Goal: Information Seeking & Learning: Learn about a topic

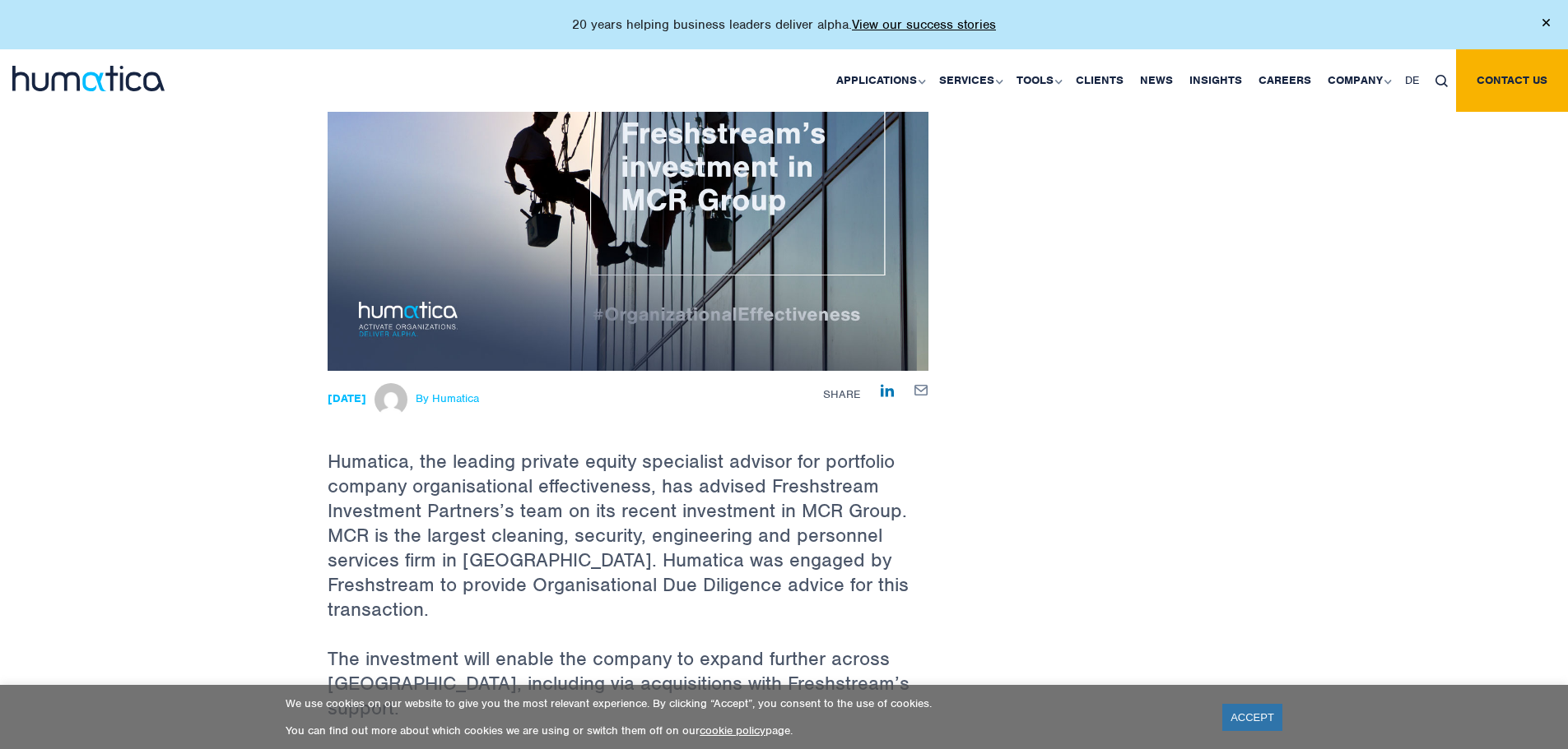
scroll to position [329, 0]
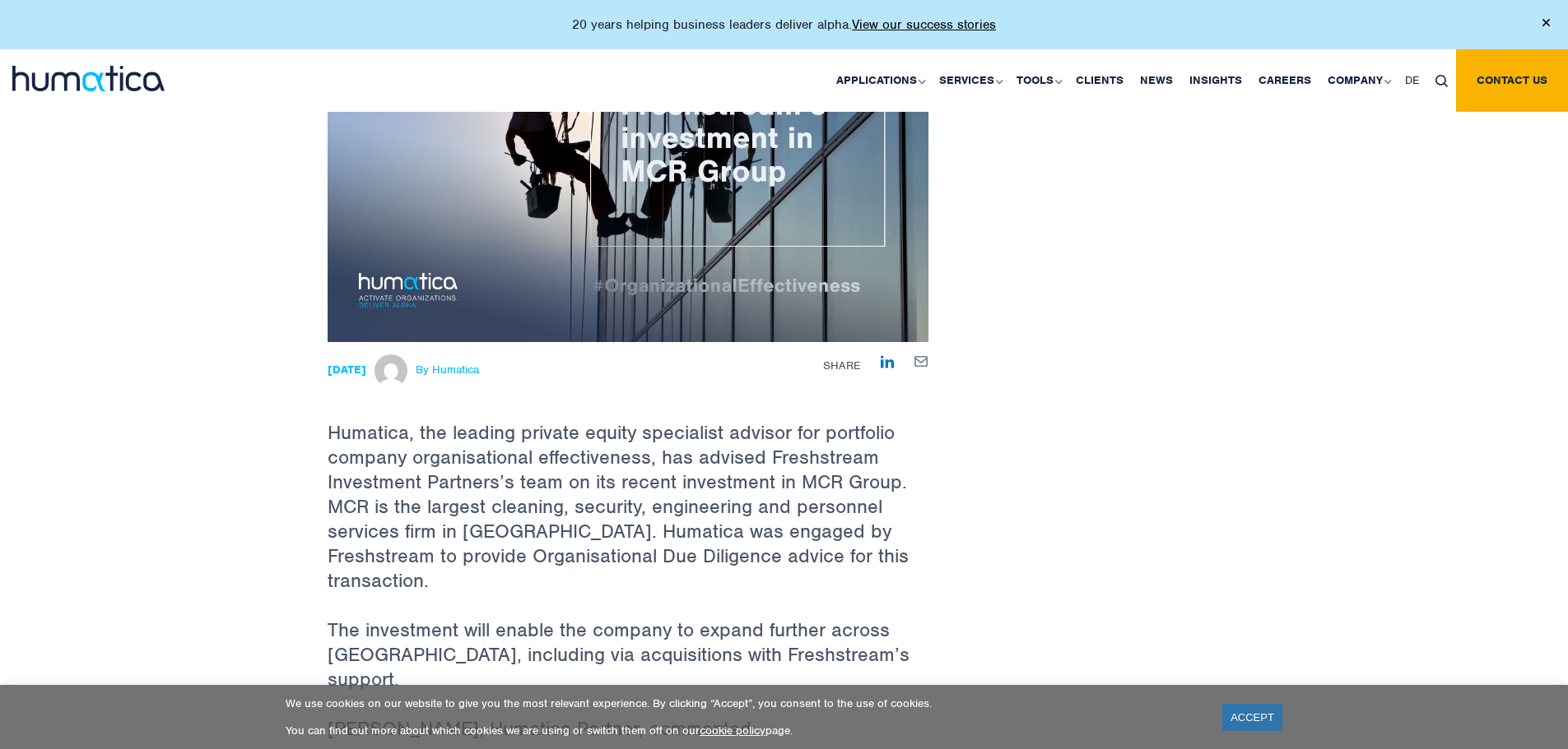
click at [677, 488] on p "Humatica, the leading private equity specialist advisor for portfolio company o…" at bounding box center [628, 480] width 601 height 275
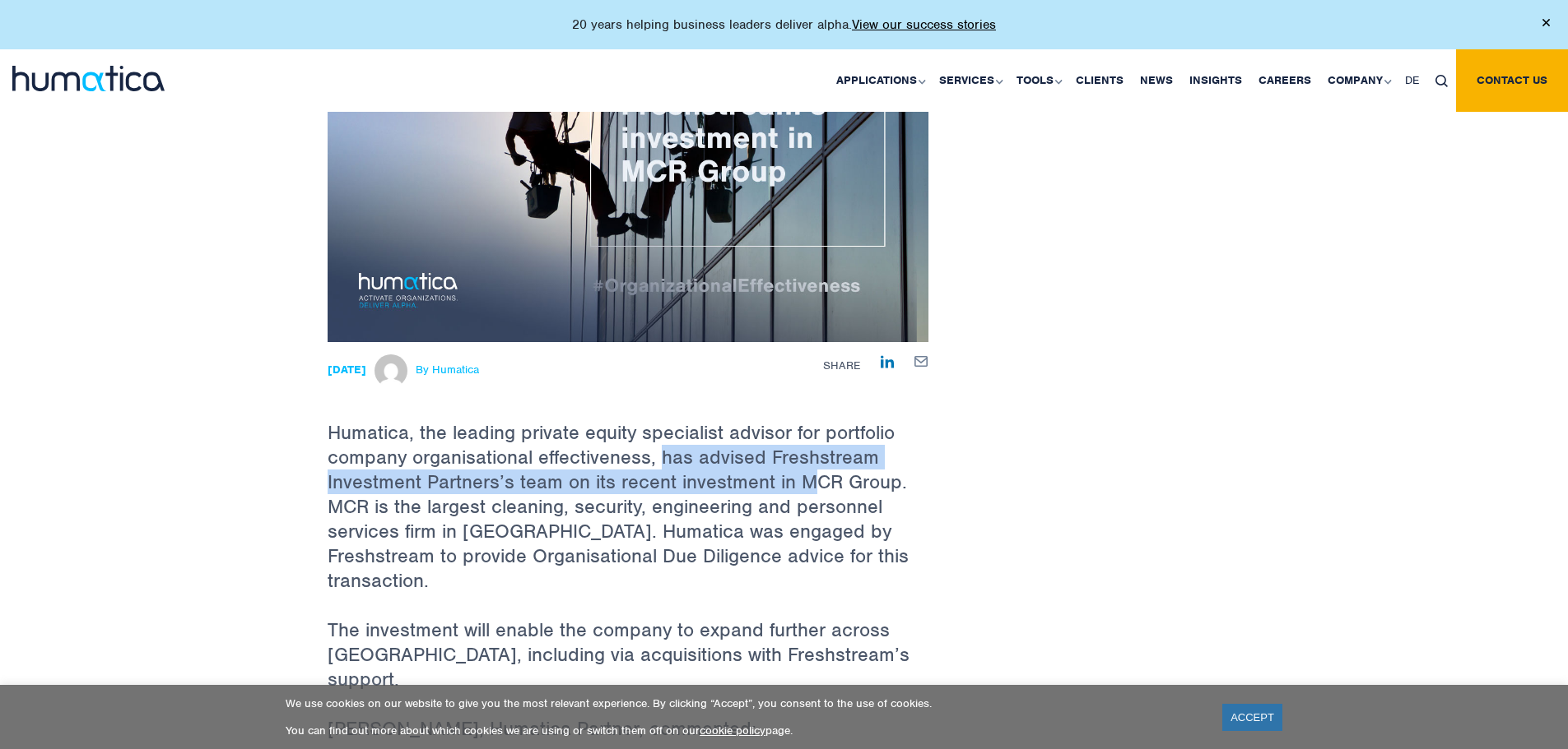
drag, startPoint x: 676, startPoint y: 458, endPoint x: 689, endPoint y: 490, distance: 34.5
click at [808, 474] on p "Humatica, the leading private equity specialist advisor for portfolio company o…" at bounding box center [628, 480] width 601 height 275
click at [403, 473] on p "Humatica, the leading private equity specialist advisor for portfolio company o…" at bounding box center [628, 480] width 601 height 275
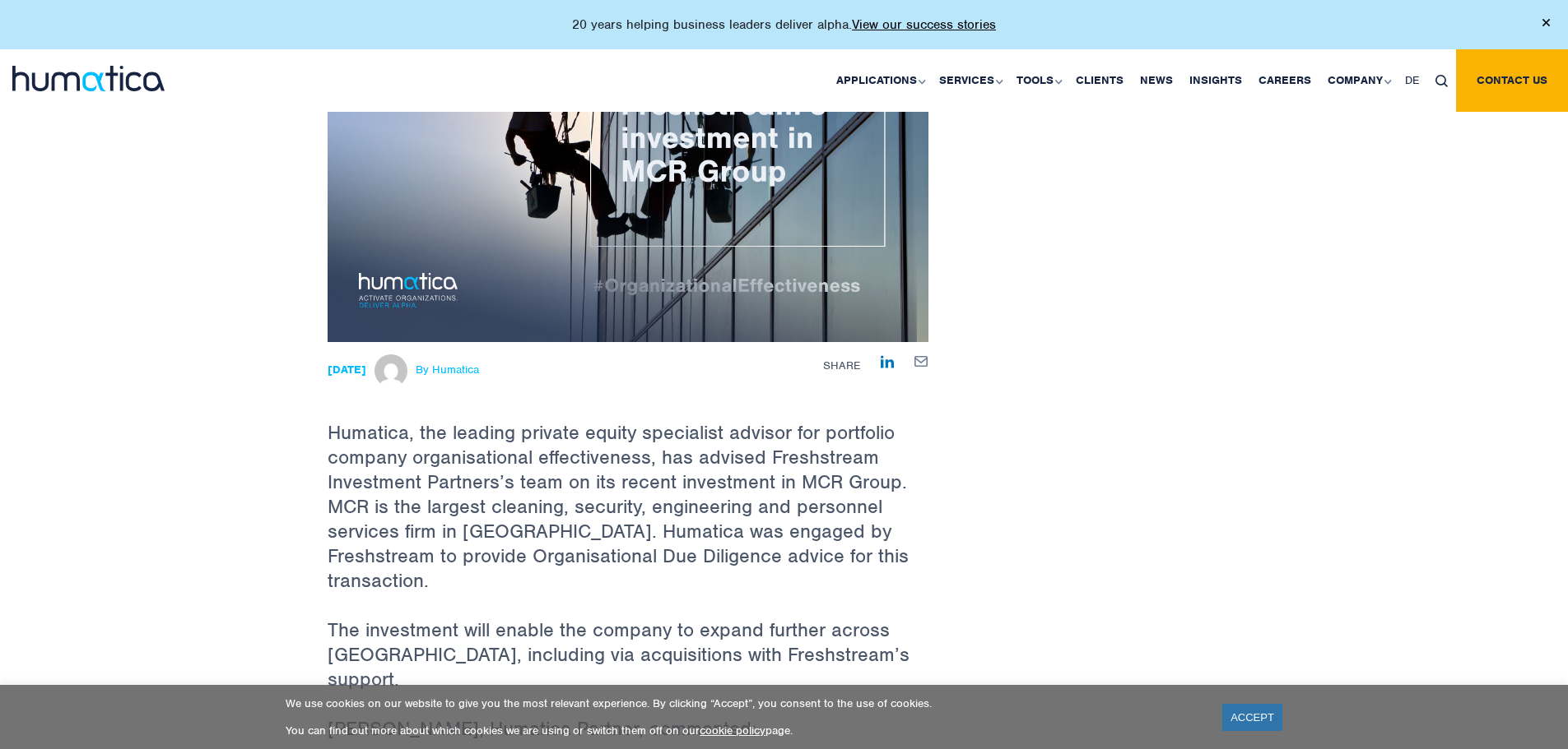
click at [599, 495] on p "Humatica, the leading private equity specialist advisor for portfolio company o…" at bounding box center [628, 480] width 601 height 275
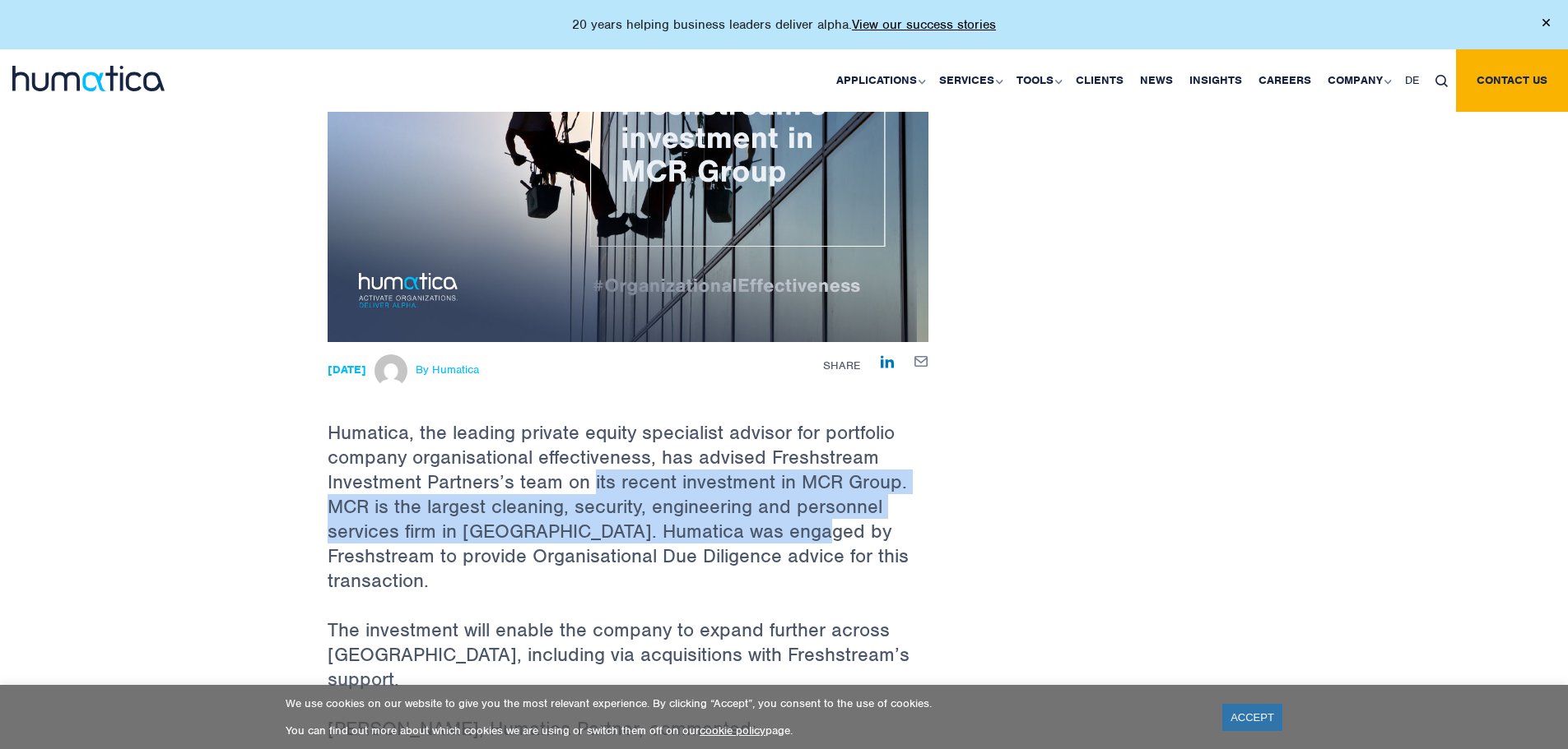
drag, startPoint x: 593, startPoint y: 487, endPoint x: 790, endPoint y: 520, distance: 199.7
click at [790, 520] on p "Humatica, the leading private equity specialist advisor for portfolio company o…" at bounding box center [628, 480] width 601 height 275
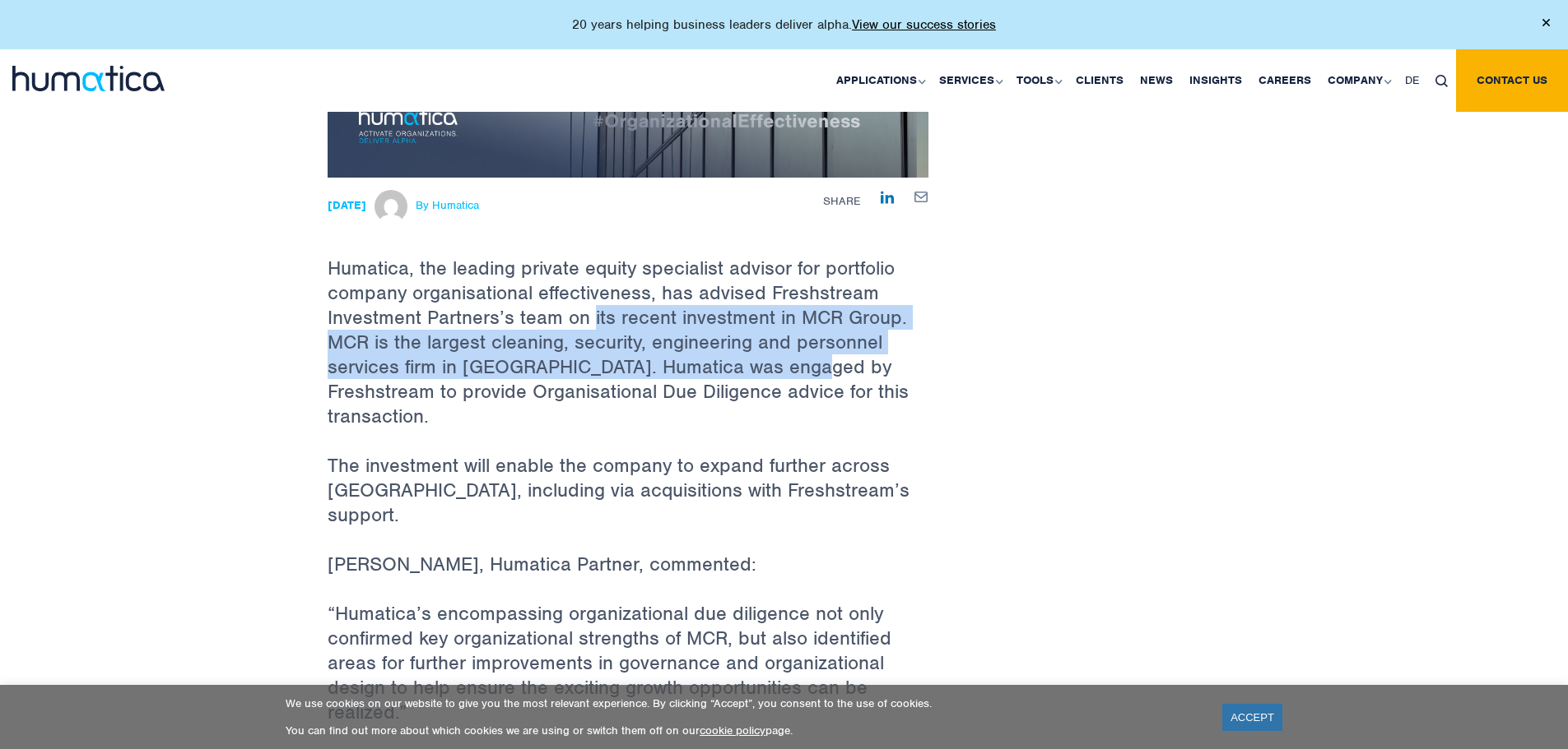
scroll to position [575, 0]
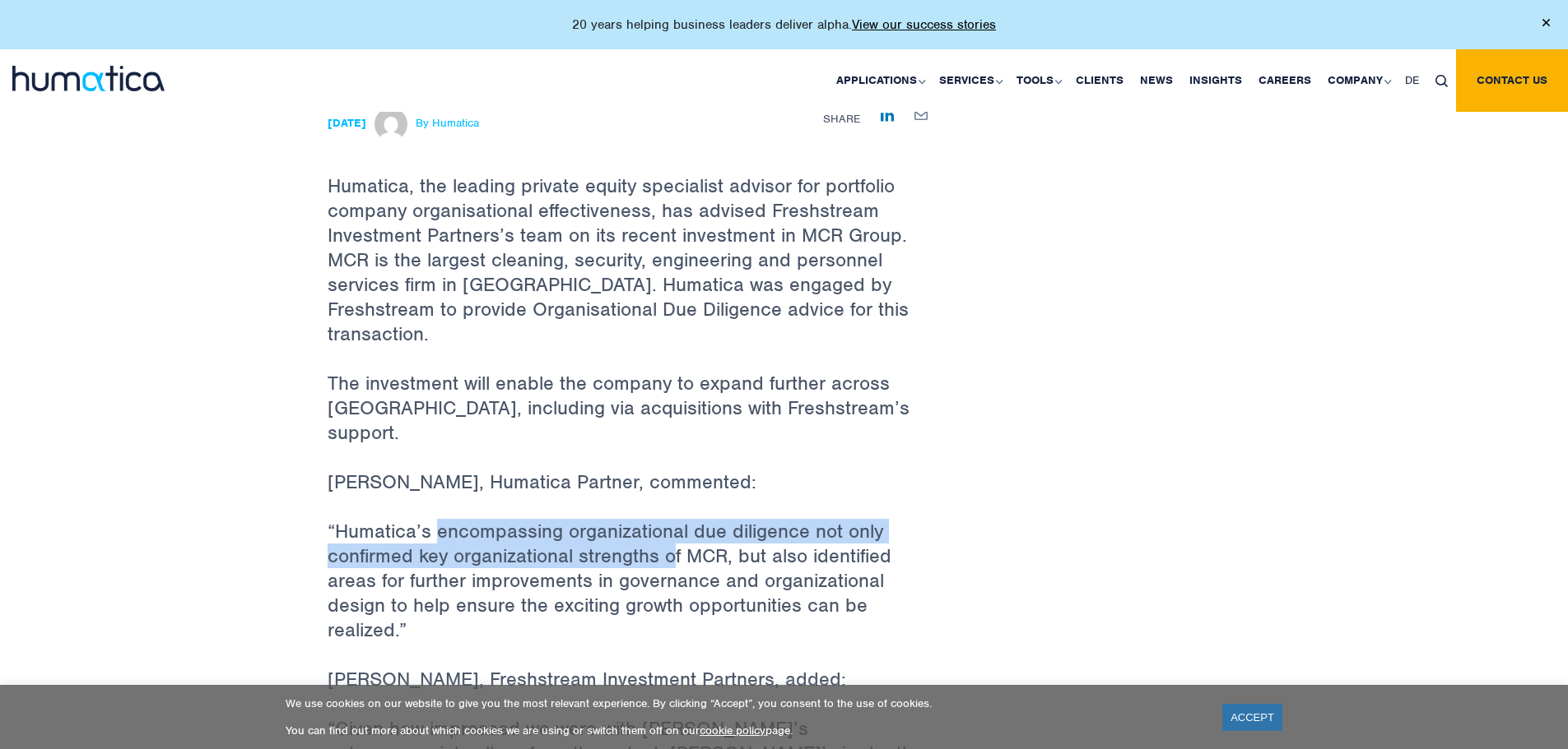
drag, startPoint x: 439, startPoint y: 485, endPoint x: 673, endPoint y: 504, distance: 234.8
click at [673, 519] on p "“Humatica’s encompassing organizational due diligence not only confirmed key or…" at bounding box center [628, 593] width 601 height 148
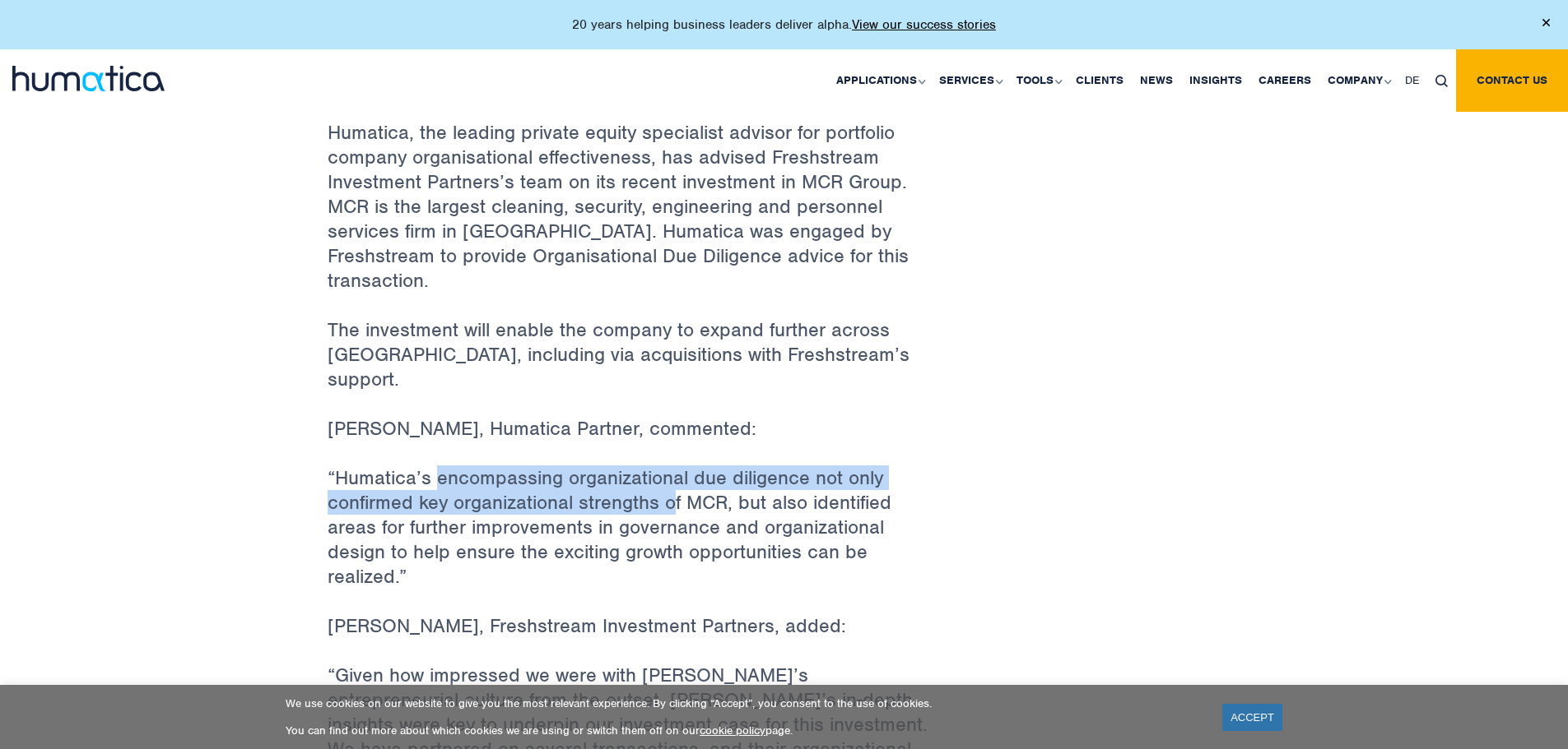
scroll to position [658, 0]
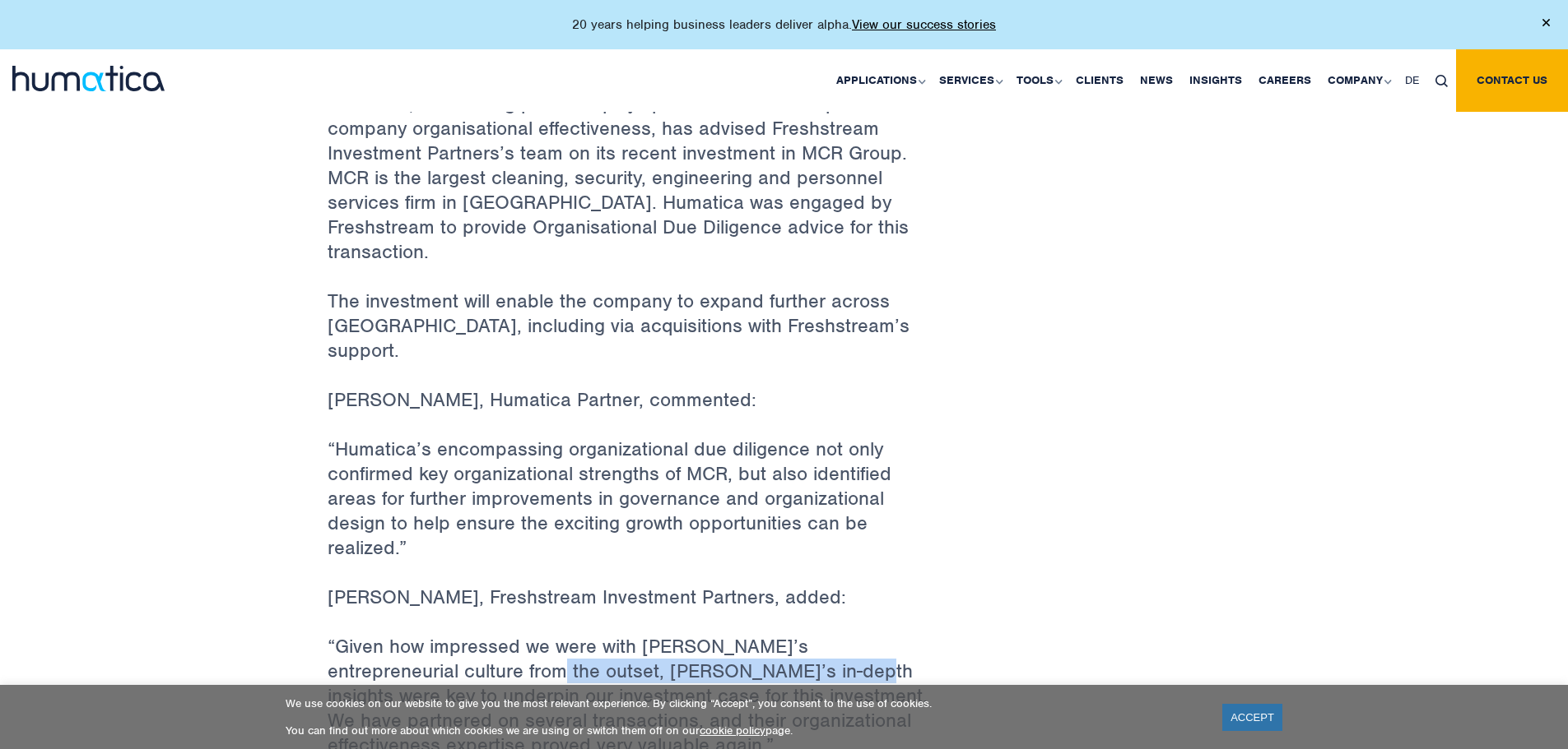
drag, startPoint x: 451, startPoint y: 625, endPoint x: 747, endPoint y: 625, distance: 296.0
click at [748, 634] on p "“Given how impressed we were with [PERSON_NAME]’s entrepreneurial culture from …" at bounding box center [628, 708] width 601 height 148
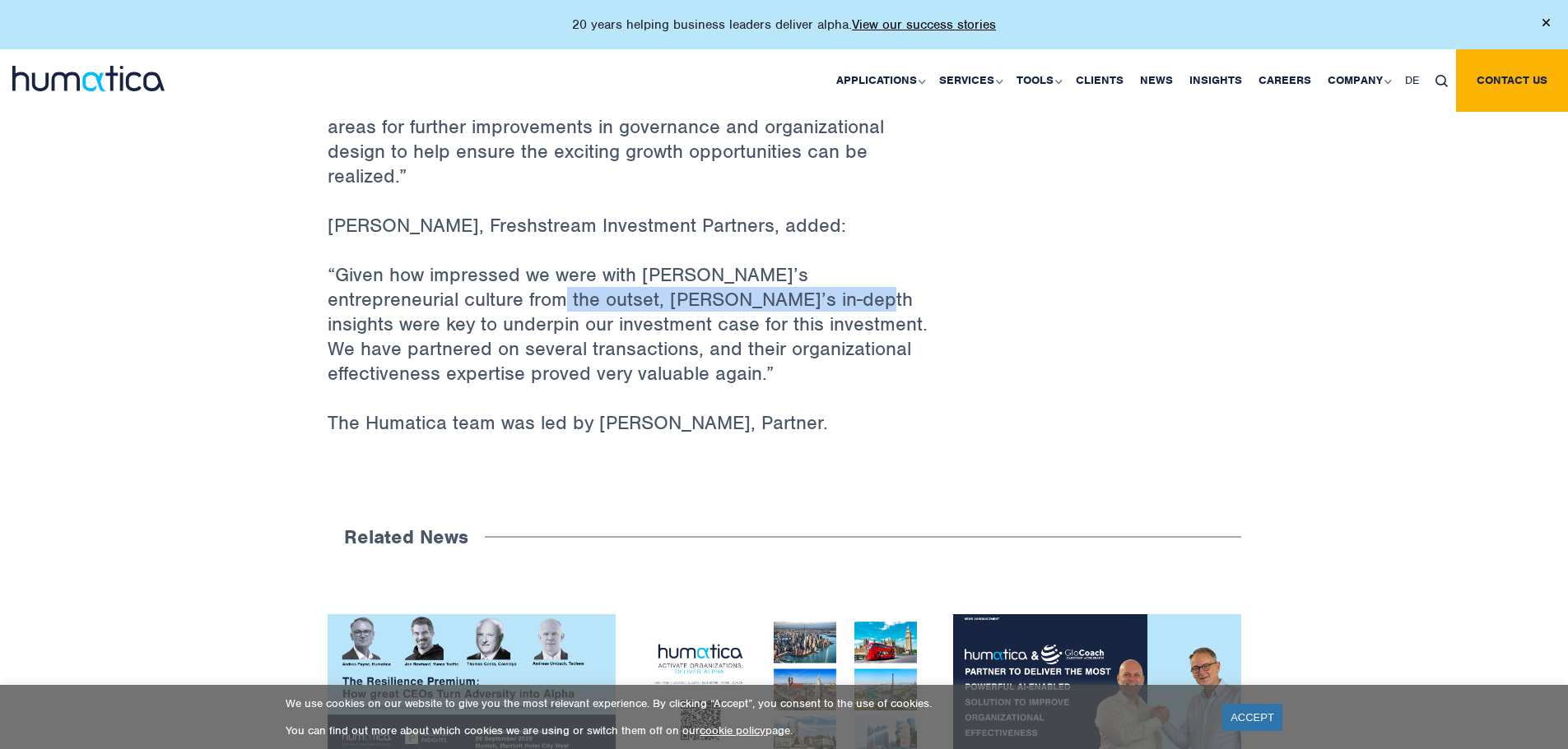
scroll to position [1070, 0]
